Goal: Transaction & Acquisition: Download file/media

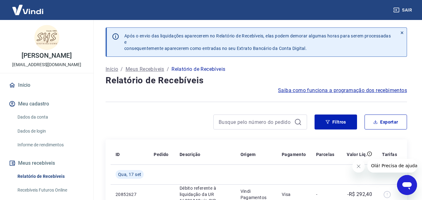
click at [340, 130] on div "Filtros Exportar" at bounding box center [257, 125] width 302 height 20
click at [338, 124] on button "Filtros" at bounding box center [336, 122] width 43 height 15
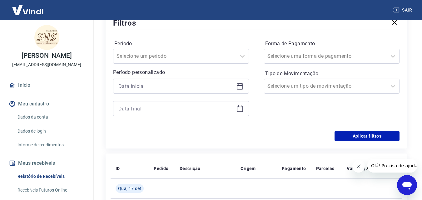
scroll to position [125, 0]
click at [239, 86] on icon at bounding box center [240, 85] width 6 height 1
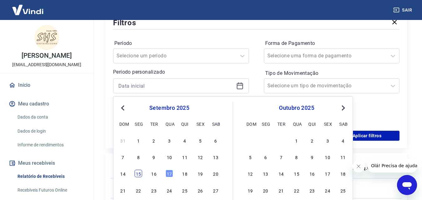
click at [139, 174] on div "15" at bounding box center [139, 174] width 8 height 8
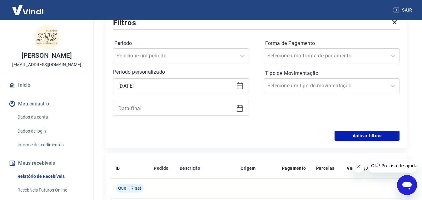
type input "[DATE]"
click at [240, 106] on icon at bounding box center [240, 109] width 6 height 6
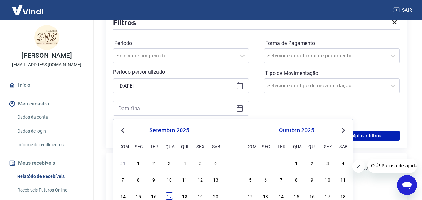
click at [168, 198] on div "17" at bounding box center [170, 197] width 8 height 8
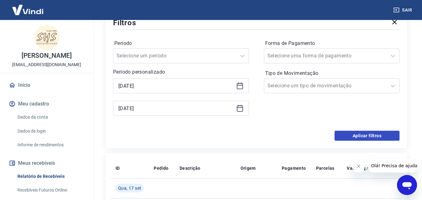
type input "[DATE]"
click at [375, 136] on button "Aplicar filtros" at bounding box center [367, 136] width 65 height 10
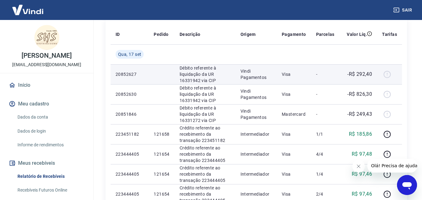
scroll to position [31, 0]
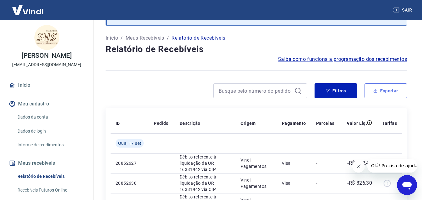
click at [383, 88] on button "Exportar" at bounding box center [386, 90] width 43 height 15
type input "[DATE]"
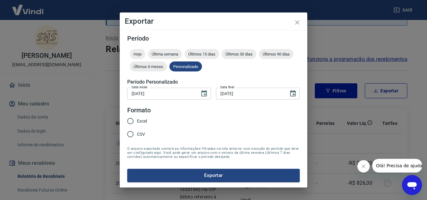
click at [144, 119] on span "Excel" at bounding box center [142, 121] width 10 height 7
click at [137, 119] on input "Excel" at bounding box center [130, 121] width 13 height 13
radio input "true"
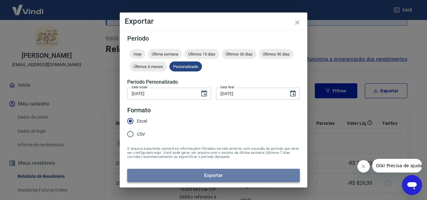
click at [206, 174] on button "Exportar" at bounding box center [213, 175] width 173 height 13
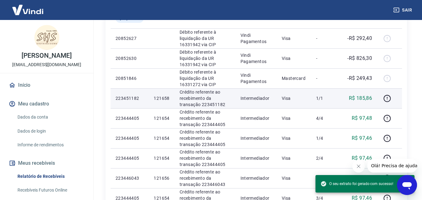
scroll to position [94, 0]
